Goal: Check status

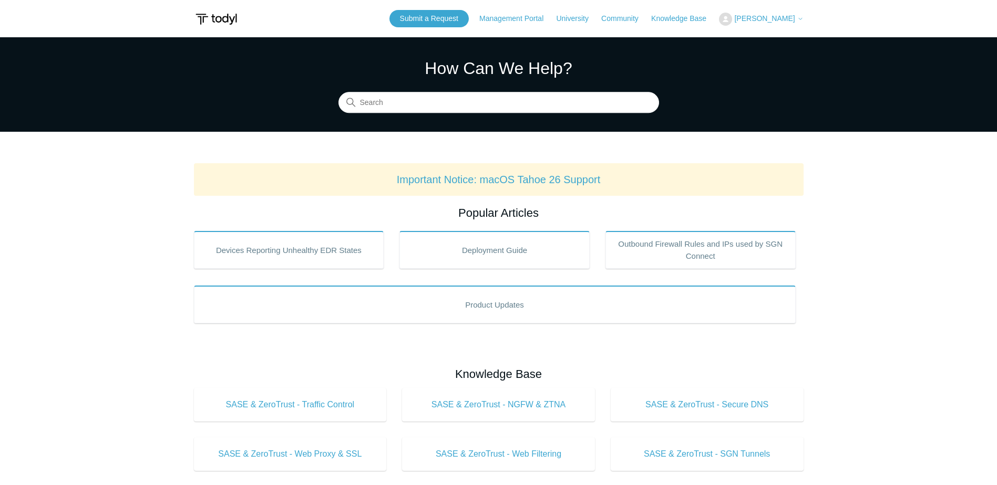
click at [774, 22] on span "[PERSON_NAME]" at bounding box center [764, 18] width 60 height 8
click at [762, 37] on link "My Support Requests" at bounding box center [770, 41] width 102 height 18
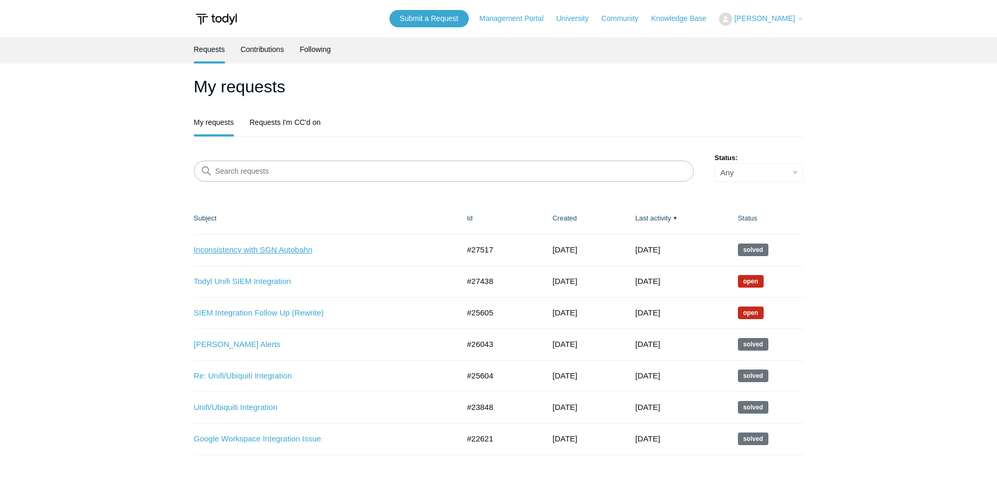
click at [269, 252] on link "Inconsistency with SGN Autobahn" at bounding box center [319, 250] width 250 height 12
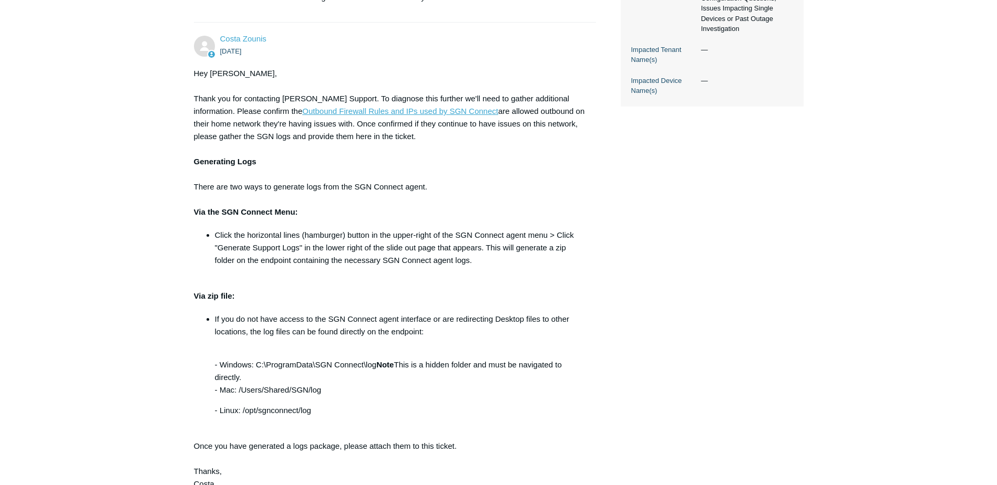
scroll to position [473, 0]
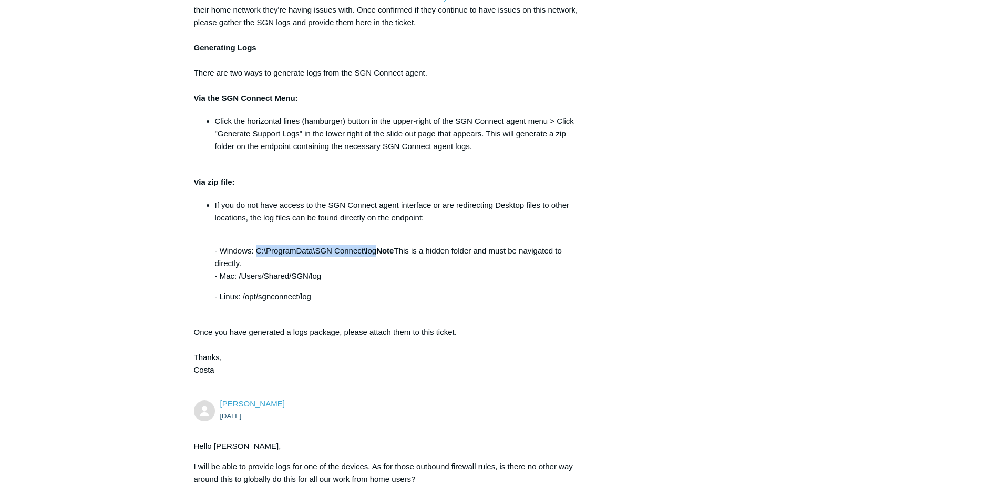
drag, startPoint x: 256, startPoint y: 251, endPoint x: 375, endPoint y: 250, distance: 118.7
click at [375, 250] on p "- Windows: C:\ProgramData\SGN Connect\log Note This is a hidden folder and must…" at bounding box center [400, 257] width 371 height 50
copy p "C:\ProgramData\SGN Connect\log"
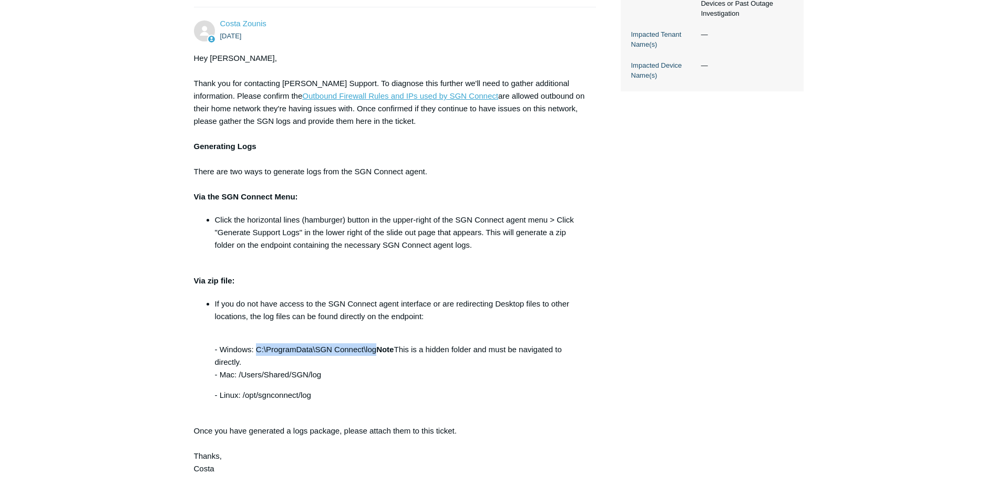
scroll to position [368, 0]
